Goal: Task Accomplishment & Management: Manage account settings

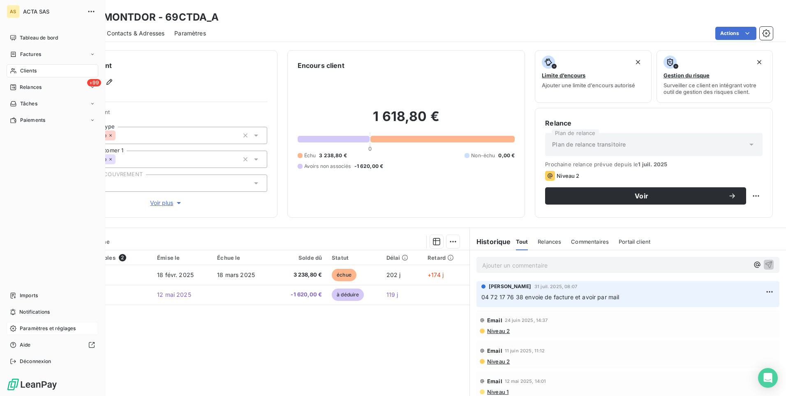
click at [46, 328] on span "Paramètres et réglages" at bounding box center [48, 327] width 56 height 7
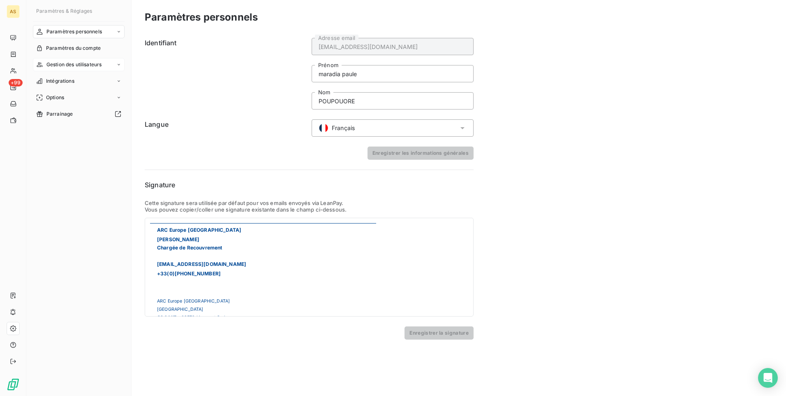
click at [118, 65] on icon at bounding box center [118, 64] width 5 height 5
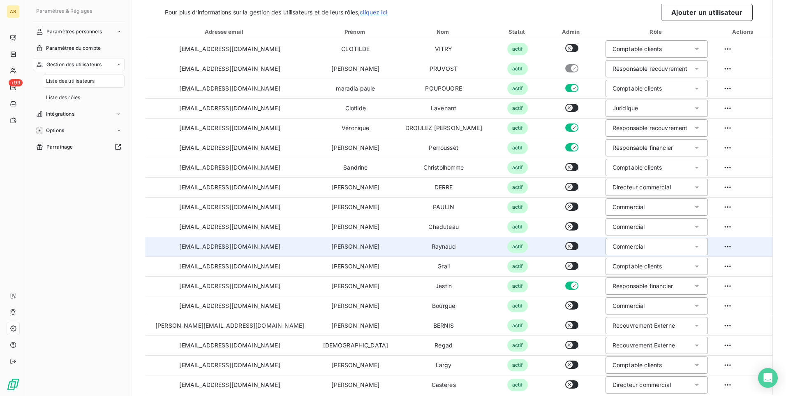
scroll to position [60, 0]
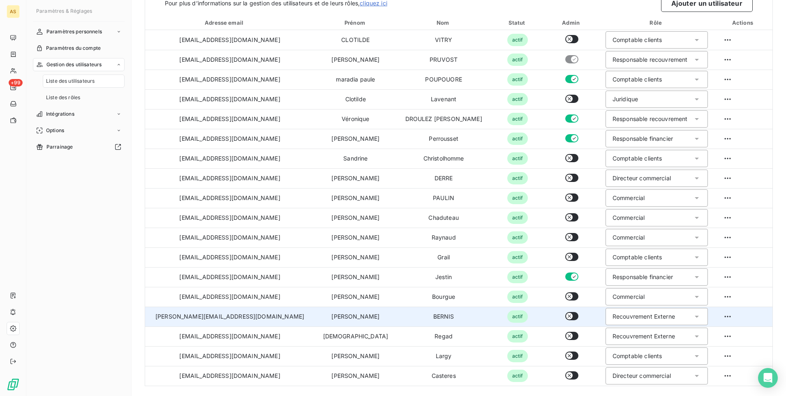
click at [491, 319] on td "actif" at bounding box center [518, 316] width 54 height 20
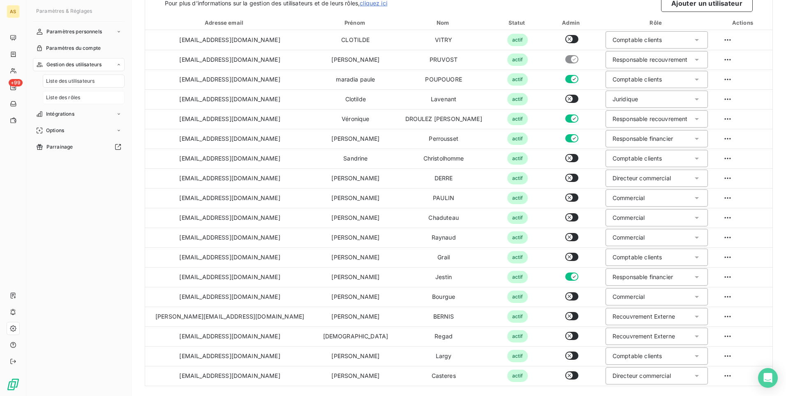
click at [74, 100] on span "Liste des rôles" at bounding box center [63, 97] width 34 height 7
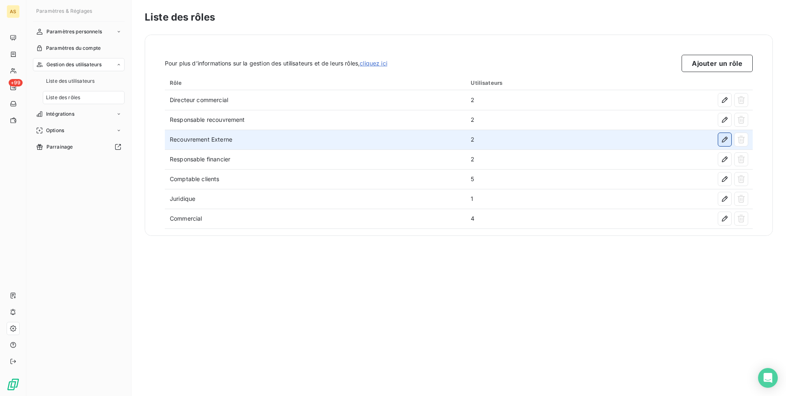
click at [720, 142] on button "button" at bounding box center [724, 139] width 13 height 13
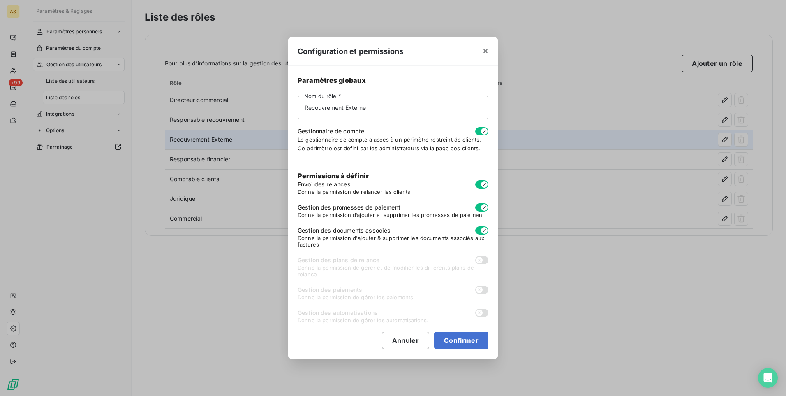
click at [479, 130] on button "button" at bounding box center [481, 131] width 13 height 8
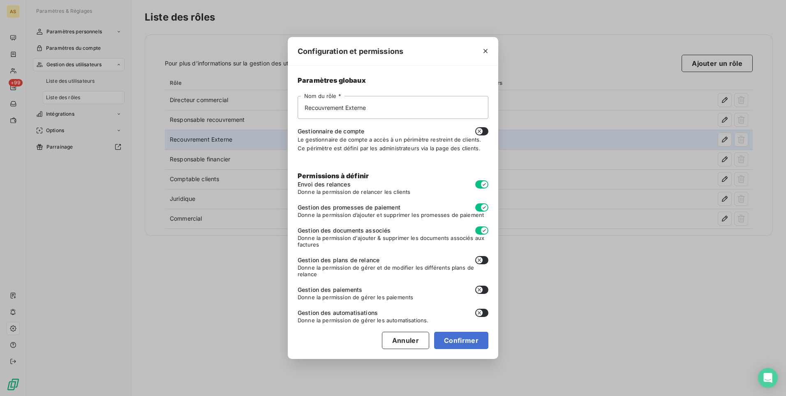
click at [479, 130] on icon "button" at bounding box center [479, 131] width 3 height 3
checkbox input "true"
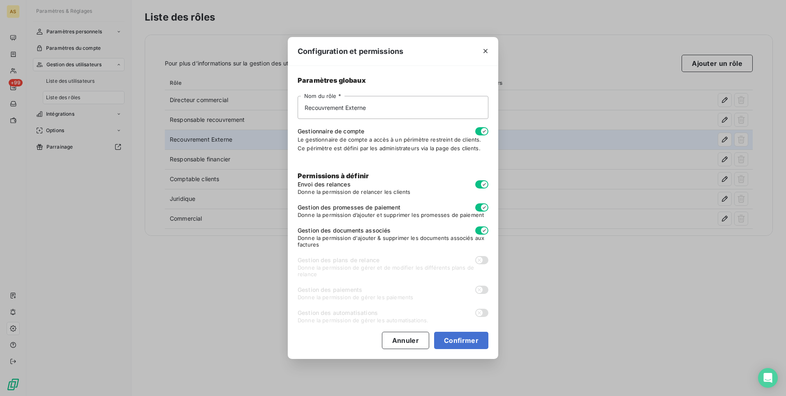
click at [482, 183] on icon "button" at bounding box center [484, 184] width 7 height 7
checkbox input "false"
click at [484, 131] on icon "button" at bounding box center [484, 131] width 7 height 7
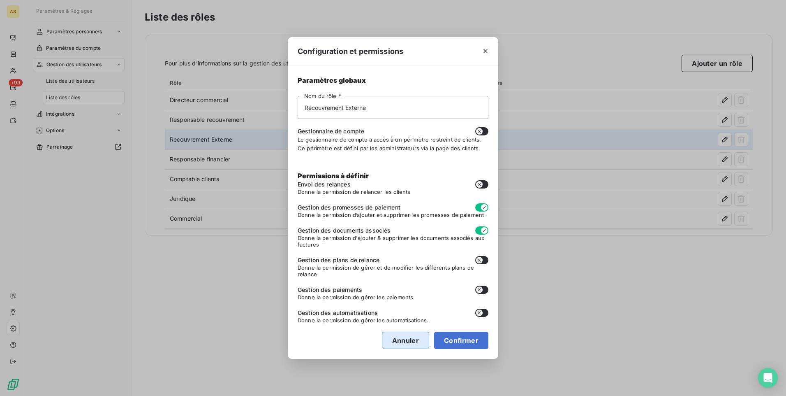
click at [412, 338] on button "Annuler" at bounding box center [405, 339] width 47 height 17
checkbox input "true"
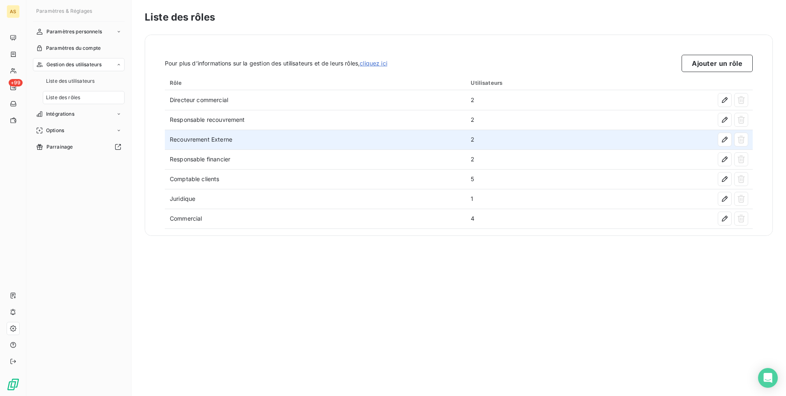
click at [98, 97] on div "Liste des rôles" at bounding box center [84, 97] width 82 height 13
click at [89, 81] on span "Liste des utilisateurs" at bounding box center [70, 80] width 49 height 7
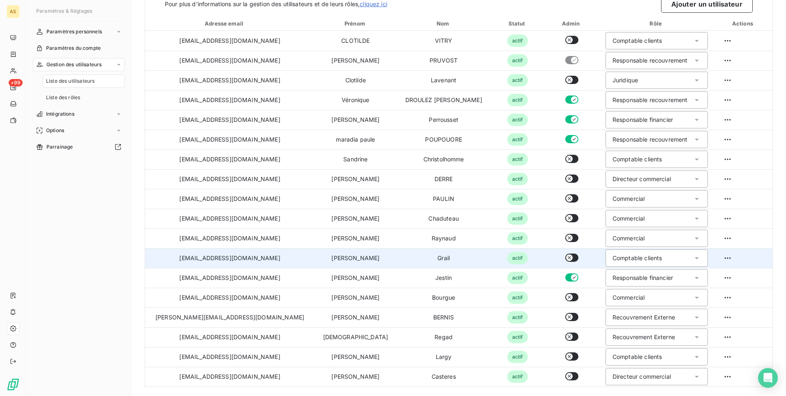
scroll to position [60, 0]
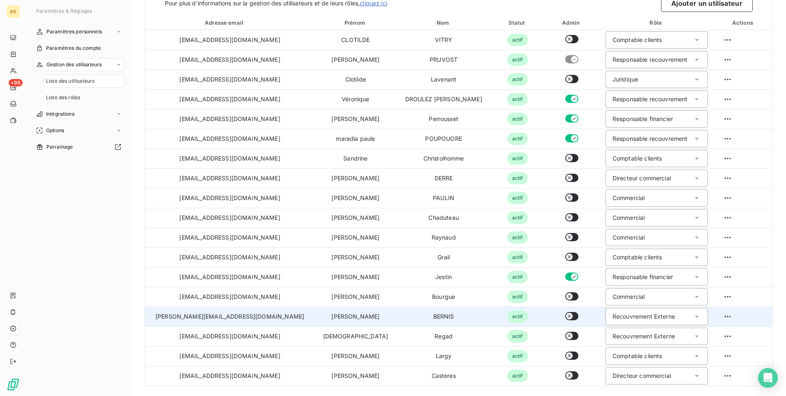
click at [693, 315] on icon at bounding box center [697, 316] width 8 height 8
click at [611, 345] on span "Responsable recouvrement" at bounding box center [648, 349] width 75 height 8
click at [693, 316] on icon at bounding box center [697, 316] width 8 height 8
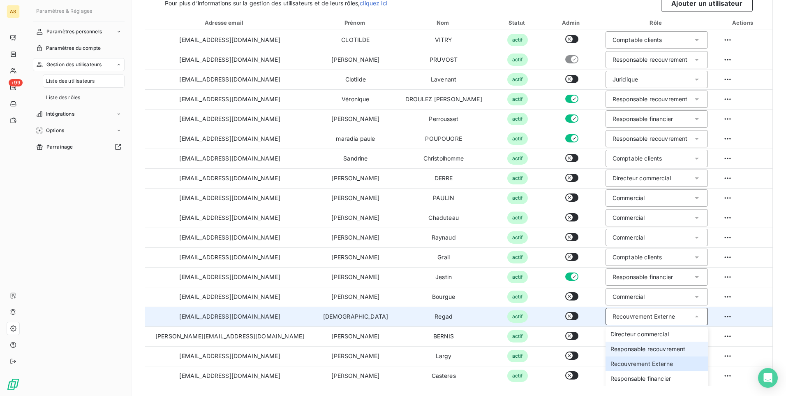
click at [614, 347] on span "Responsable recouvrement" at bounding box center [648, 349] width 75 height 8
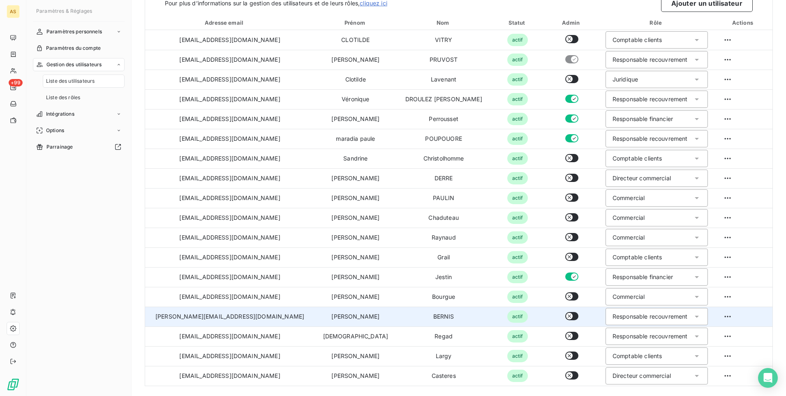
click at [693, 315] on icon at bounding box center [697, 316] width 8 height 8
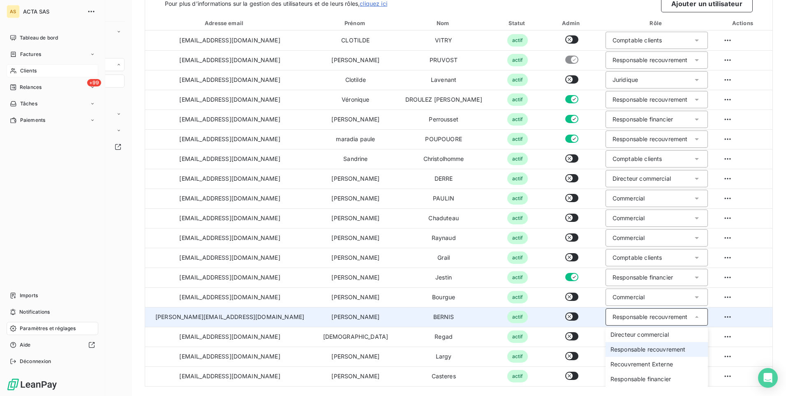
click at [45, 73] on div "Clients" at bounding box center [53, 70] width 92 height 13
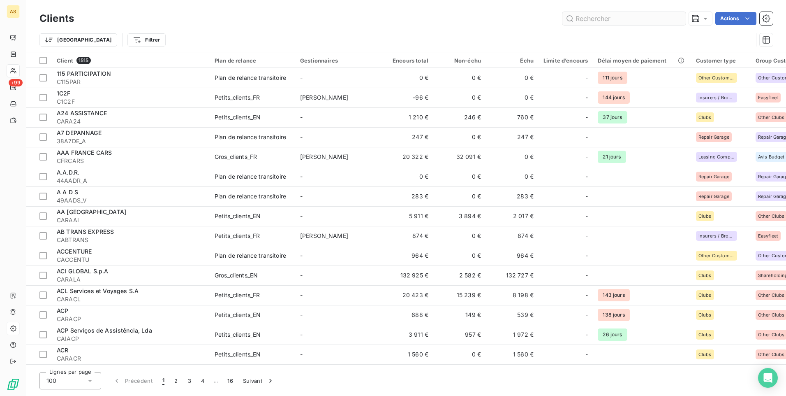
click at [588, 16] on input "text" at bounding box center [624, 18] width 123 height 13
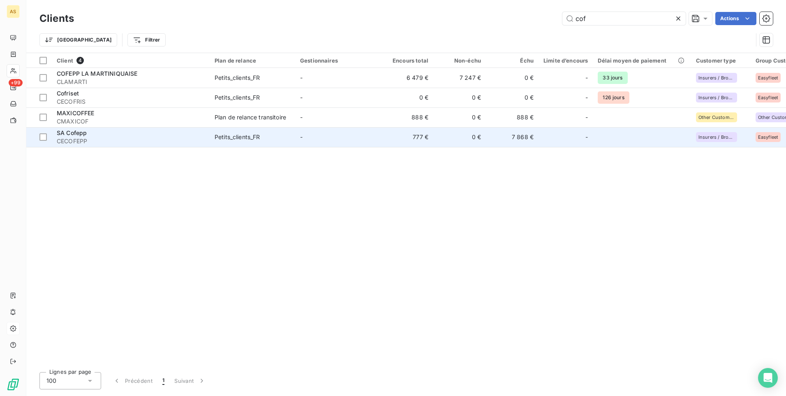
type input "cof"
click at [520, 139] on td "7 868 €" at bounding box center [512, 137] width 53 height 20
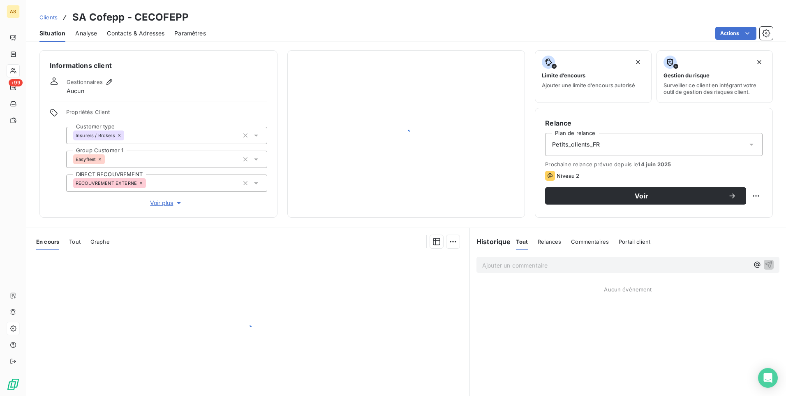
click at [520, 139] on div at bounding box center [406, 133] width 238 height 167
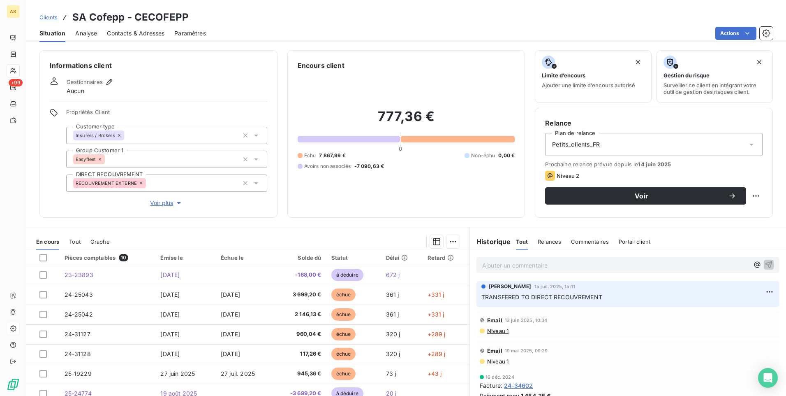
click at [143, 37] on span "Contacts & Adresses" at bounding box center [136, 33] width 58 height 8
